Goal: Download file/media

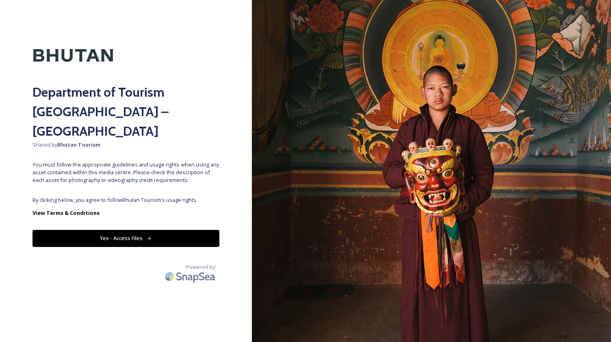
click at [140, 230] on button "Yes - Access Files" at bounding box center [125, 238] width 187 height 17
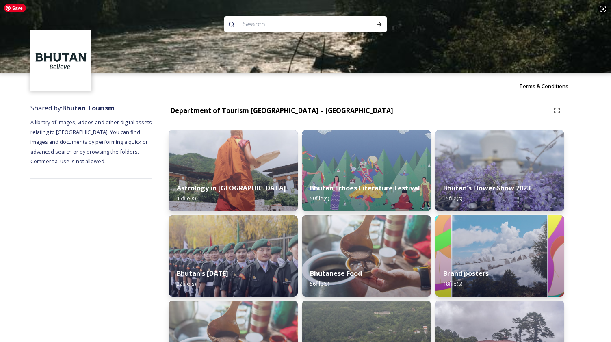
click at [280, 21] on input at bounding box center [294, 24] width 111 height 18
paste input "Thimphu"
type input "Thimphu"
click at [336, 22] on input at bounding box center [317, 24] width 96 height 18
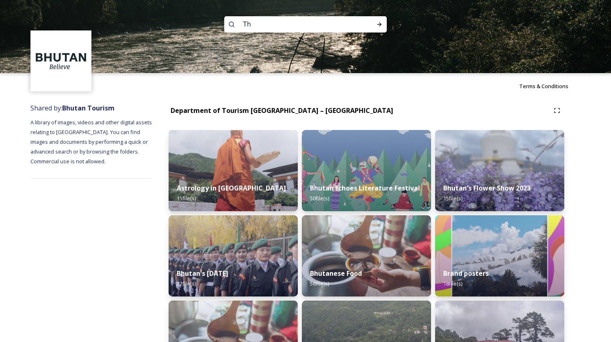
type input "T"
type input "v"
paste input "Druk Wangyel Festival"
type input "Druk Wangyel Festival"
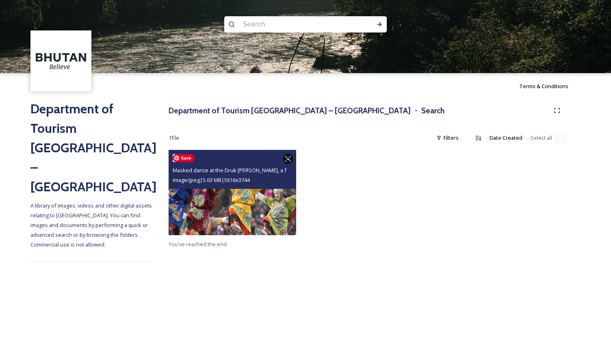
click at [257, 202] on img at bounding box center [233, 192] width 128 height 85
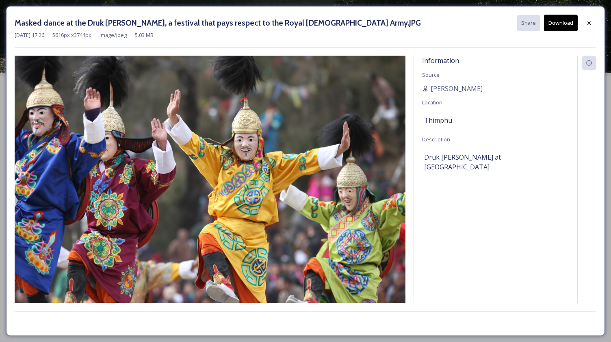
click at [434, 125] on div "Thimphu" at bounding box center [495, 120] width 143 height 14
click at [589, 17] on div at bounding box center [589, 23] width 15 height 15
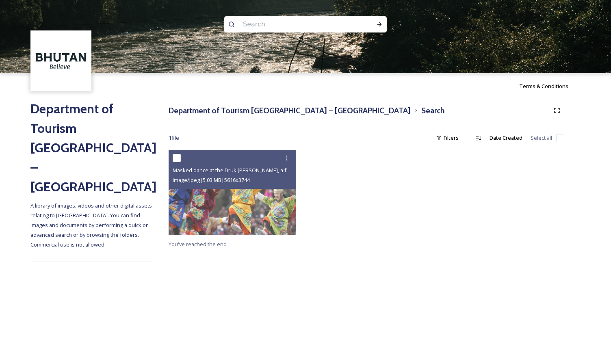
click at [267, 24] on input at bounding box center [294, 24] width 111 height 18
paste input "Thimphu"
type input "Thimphu"
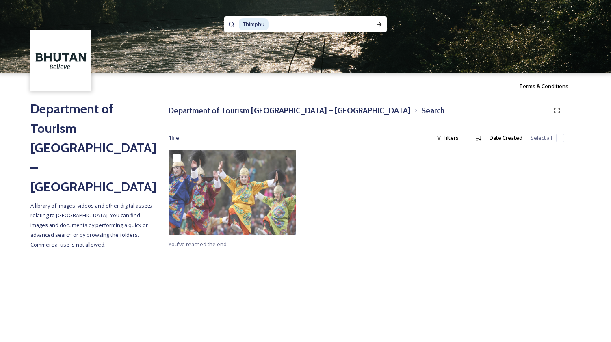
click at [290, 28] on input at bounding box center [317, 24] width 96 height 18
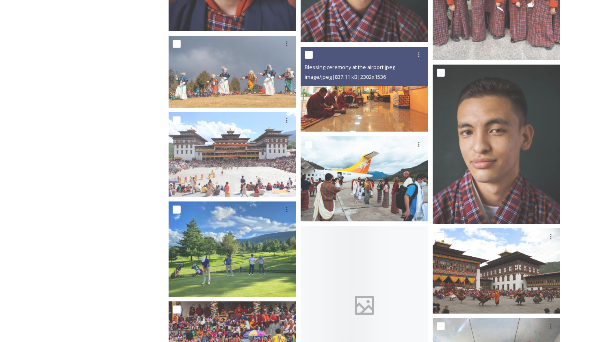
scroll to position [4837, 0]
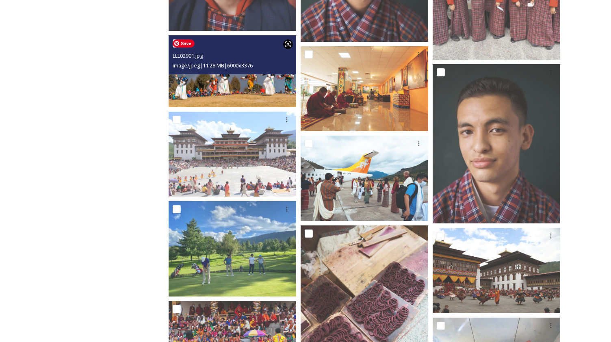
click at [273, 76] on img at bounding box center [233, 71] width 128 height 72
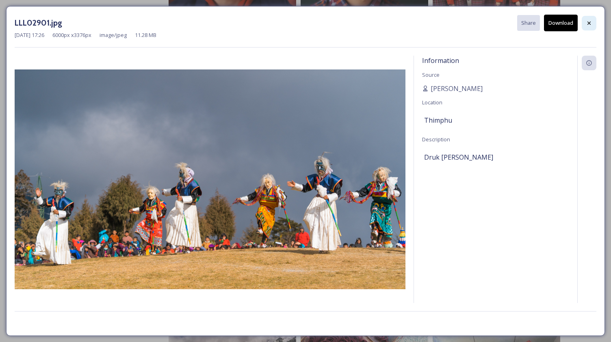
click at [587, 22] on icon at bounding box center [589, 23] width 6 height 6
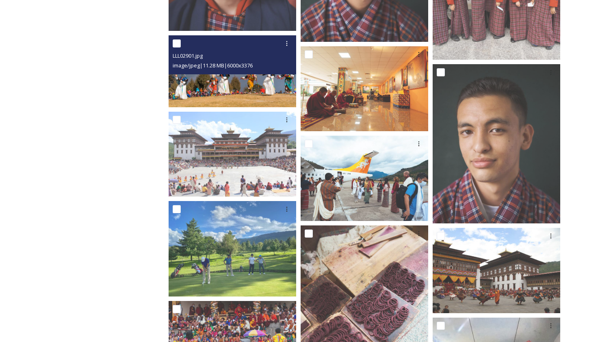
click at [175, 46] on input "checkbox" at bounding box center [177, 43] width 8 height 8
checkbox input "true"
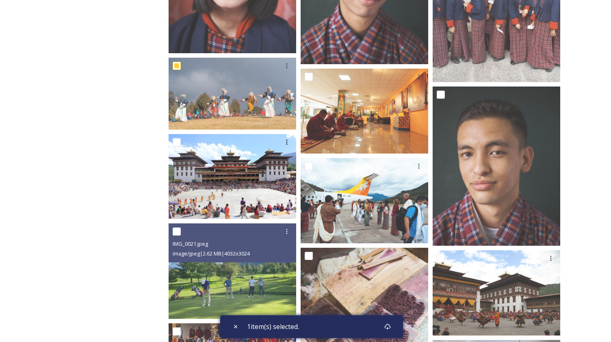
scroll to position [4791, 0]
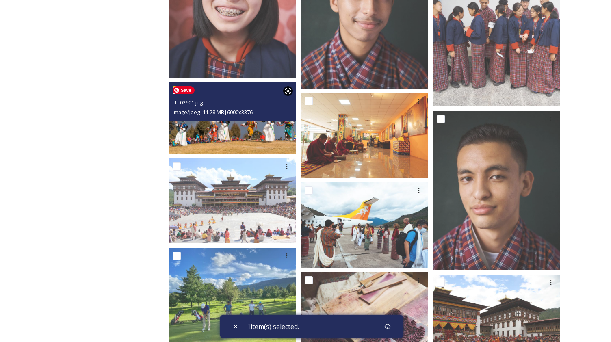
click at [181, 126] on img at bounding box center [233, 118] width 128 height 72
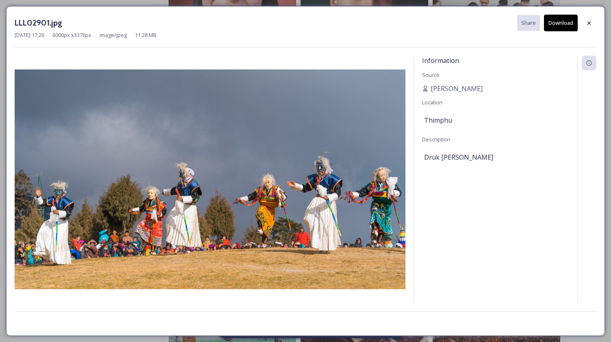
click at [457, 155] on span "Druk [PERSON_NAME]" at bounding box center [458, 157] width 69 height 10
drag, startPoint x: 466, startPoint y: 156, endPoint x: 421, endPoint y: 156, distance: 44.7
click at [421, 156] on div "Information Source [PERSON_NAME] Location Thimphu Description Druk [PERSON_NAME]" at bounding box center [495, 179] width 163 height 247
copy span "[PERSON_NAME]"
click at [587, 22] on icon at bounding box center [589, 23] width 6 height 6
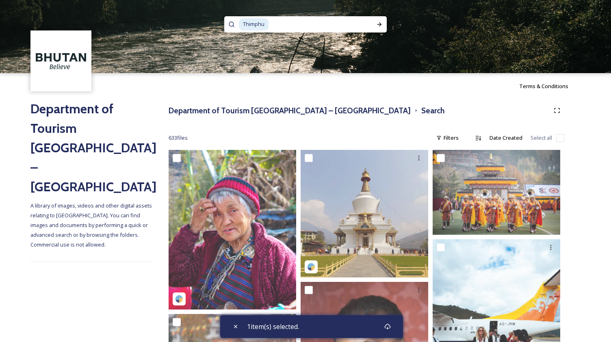
click at [285, 20] on input at bounding box center [317, 24] width 96 height 18
type input "T"
type input "v"
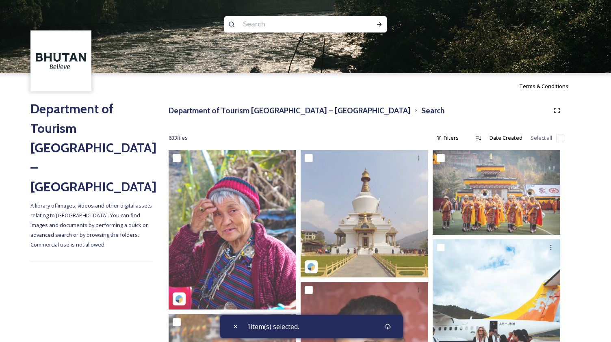
paste input "[PERSON_NAME]"
type input "[PERSON_NAME]"
checkbox input "true"
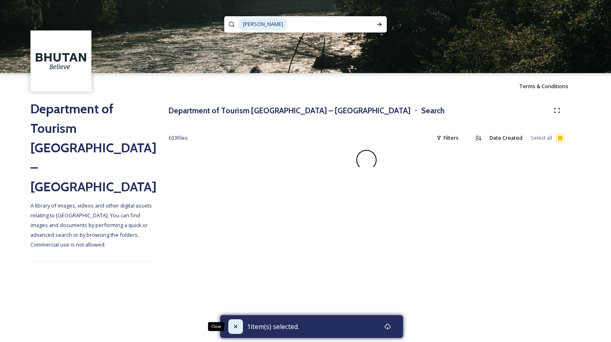
click at [236, 322] on div "Close" at bounding box center [235, 326] width 15 height 15
checkbox input "false"
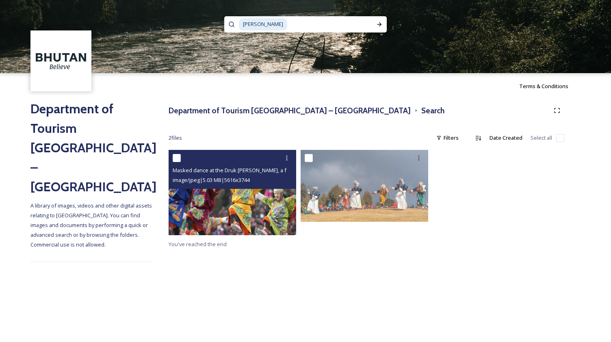
click at [174, 158] on input "checkbox" at bounding box center [177, 158] width 8 height 8
checkbox input "true"
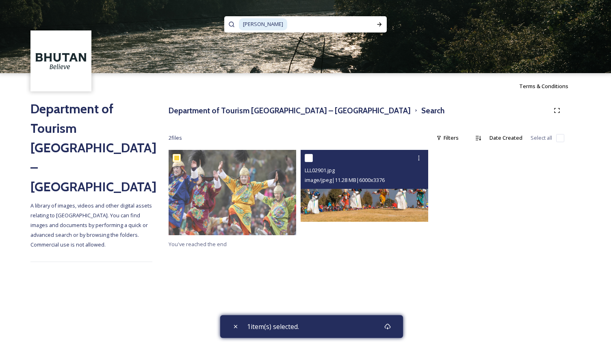
click at [309, 163] on div at bounding box center [365, 158] width 121 height 15
click at [308, 159] on input "checkbox" at bounding box center [309, 158] width 8 height 8
checkbox input "true"
click at [420, 157] on icon at bounding box center [419, 158] width 6 height 6
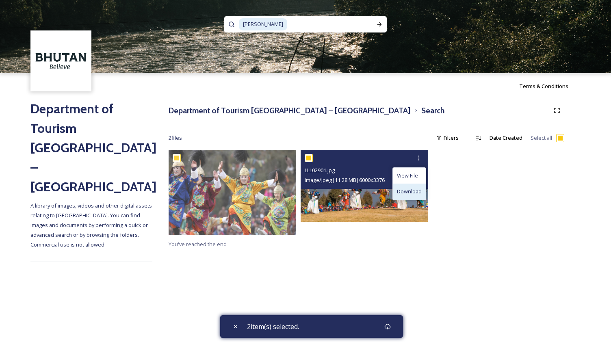
click at [417, 193] on span "Download" at bounding box center [409, 192] width 25 height 8
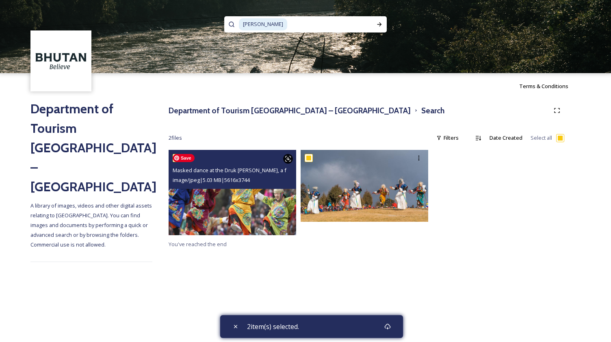
click at [254, 210] on img at bounding box center [233, 192] width 128 height 85
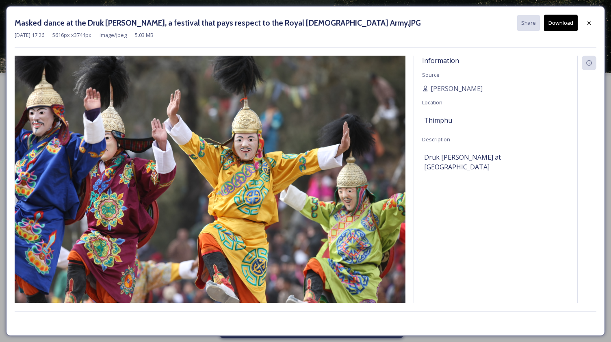
click at [570, 21] on button "Download" at bounding box center [561, 23] width 34 height 17
click at [495, 197] on div "Information Source [PERSON_NAME] Location [GEOGRAPHIC_DATA] Description Druk [P…" at bounding box center [495, 179] width 163 height 247
click at [593, 16] on div at bounding box center [589, 23] width 15 height 15
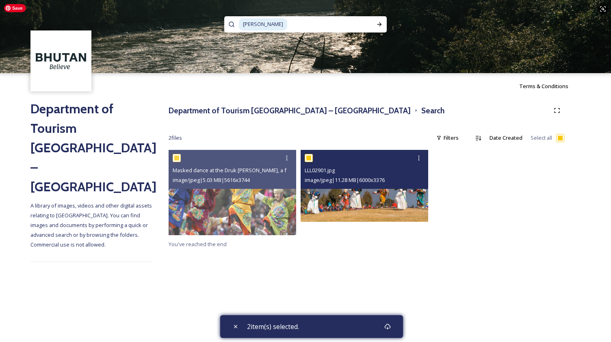
click at [364, 183] on span "image/jpeg | 11.28 MB | 6000 x 3376" at bounding box center [345, 179] width 80 height 7
click at [364, 189] on img at bounding box center [365, 186] width 128 height 72
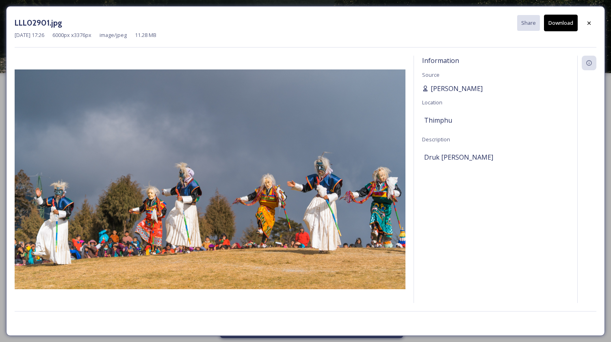
click at [445, 87] on span "[PERSON_NAME]" at bounding box center [457, 89] width 52 height 10
click at [588, 24] on icon at bounding box center [588, 22] width 3 height 3
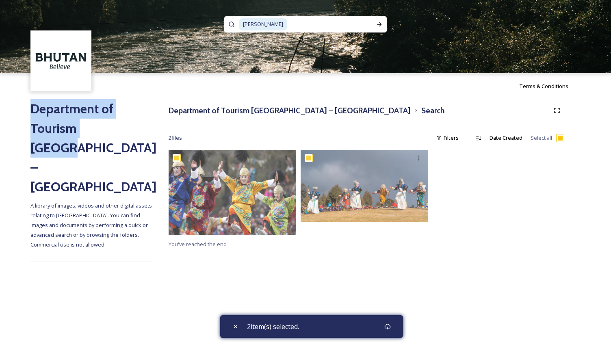
drag, startPoint x: 29, startPoint y: 109, endPoint x: 117, endPoint y: 126, distance: 89.2
click at [117, 126] on div "Department of Tourism [GEOGRAPHIC_DATA] – Brand Centre A library of images, vid…" at bounding box center [305, 182] width 611 height 167
copy h2 "Department of Tourism [GEOGRAPHIC_DATA]"
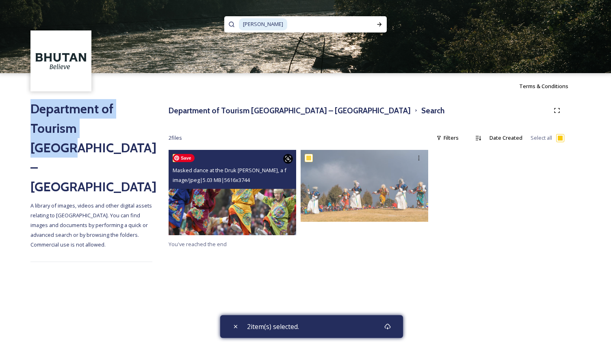
click at [286, 195] on img at bounding box center [233, 192] width 128 height 85
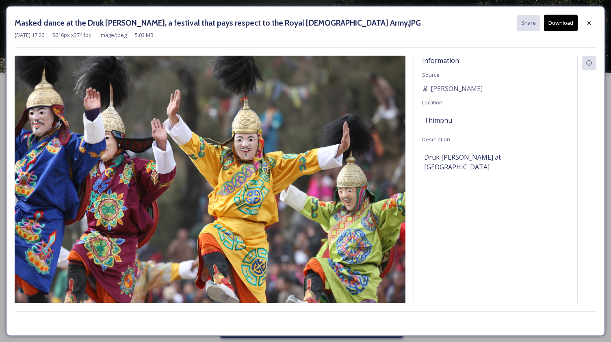
click at [559, 105] on div "Information Source [PERSON_NAME] Location [GEOGRAPHIC_DATA] Description Druk [P…" at bounding box center [495, 179] width 163 height 247
click at [588, 25] on icon at bounding box center [589, 23] width 6 height 6
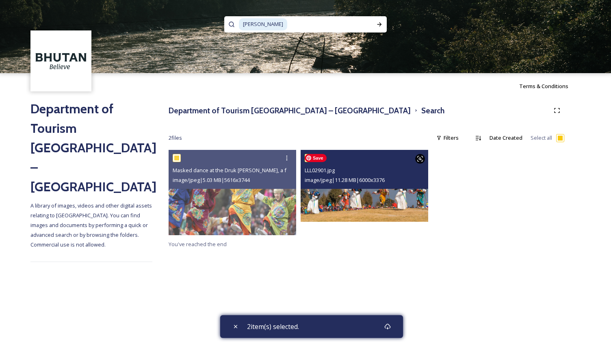
click at [362, 190] on img at bounding box center [365, 186] width 128 height 72
